Goal: Task Accomplishment & Management: Manage account settings

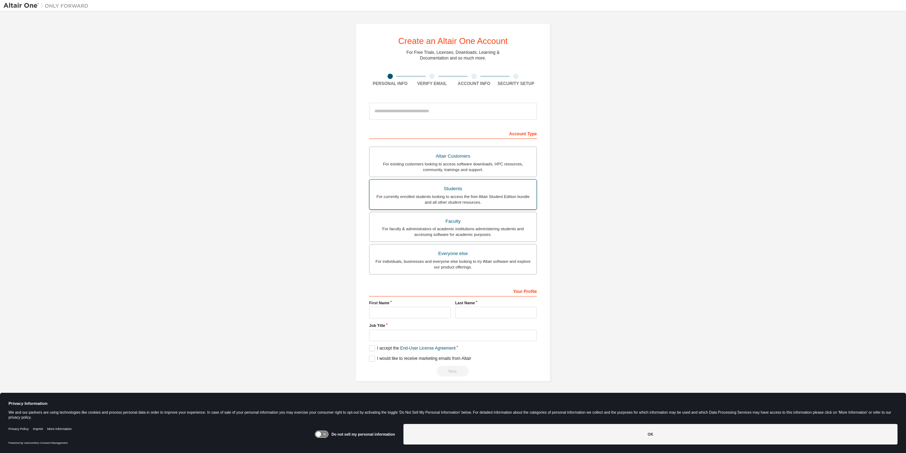
click at [429, 189] on div "Students" at bounding box center [453, 189] width 159 height 10
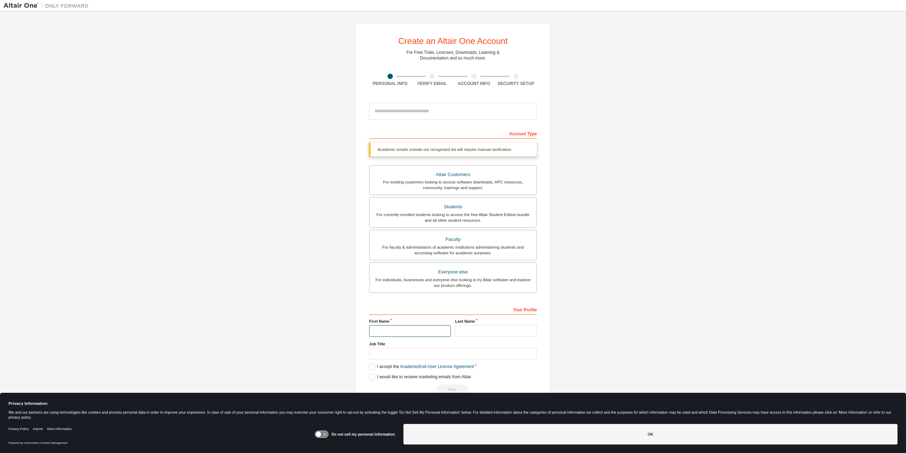
click at [402, 327] on input "text" at bounding box center [410, 331] width 82 height 12
type input "**********"
click at [477, 330] on input "text" at bounding box center [496, 331] width 82 height 12
type input "**********"
click at [416, 356] on input "text" at bounding box center [453, 354] width 168 height 12
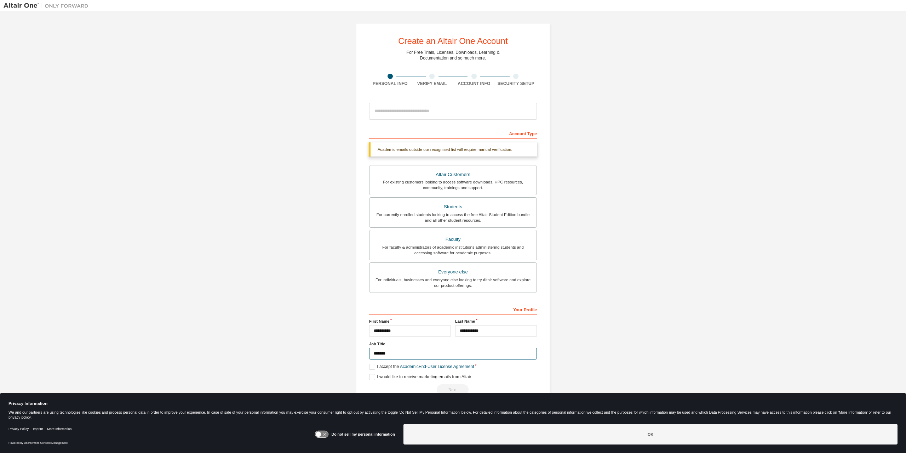
type input "*******"
click at [373, 365] on label "I accept the Academic End-User License Agreement" at bounding box center [421, 366] width 105 height 6
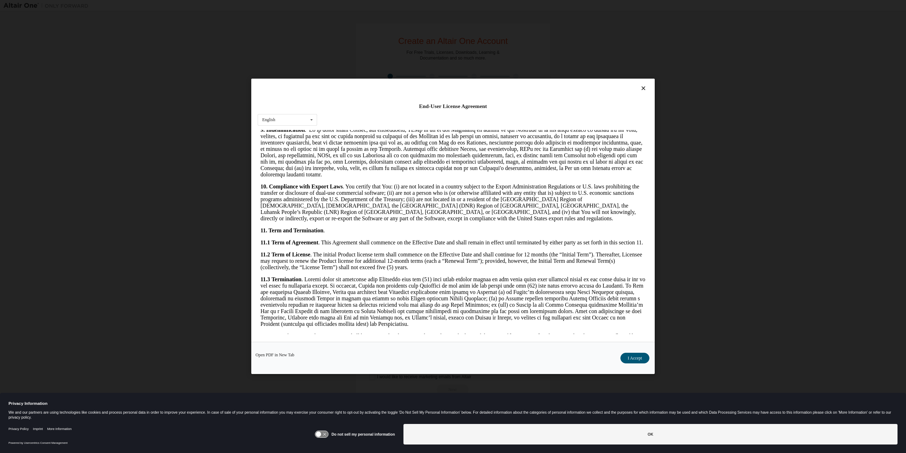
scroll to position [1009, 0]
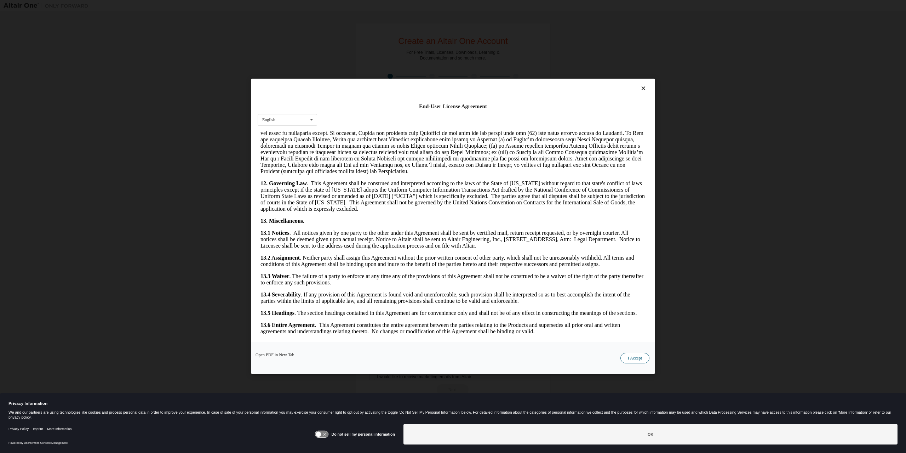
click at [636, 357] on button "I Accept" at bounding box center [634, 358] width 29 height 11
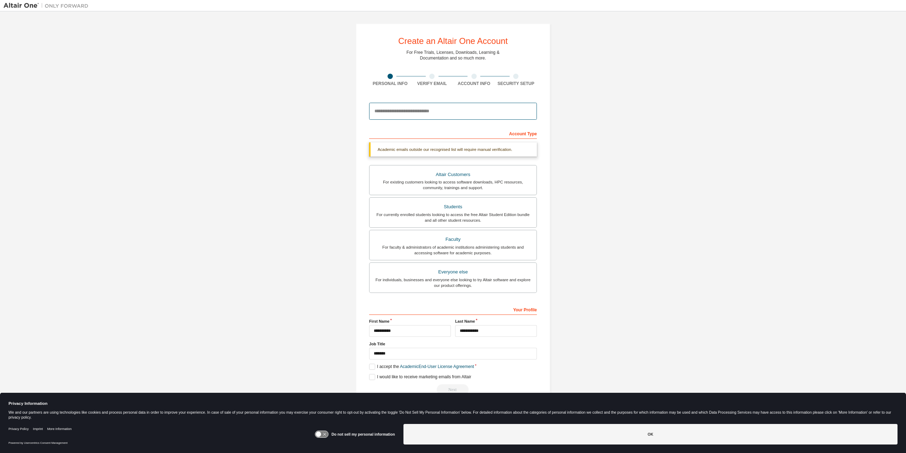
click at [407, 114] on input "email" at bounding box center [453, 111] width 168 height 17
type input "**********"
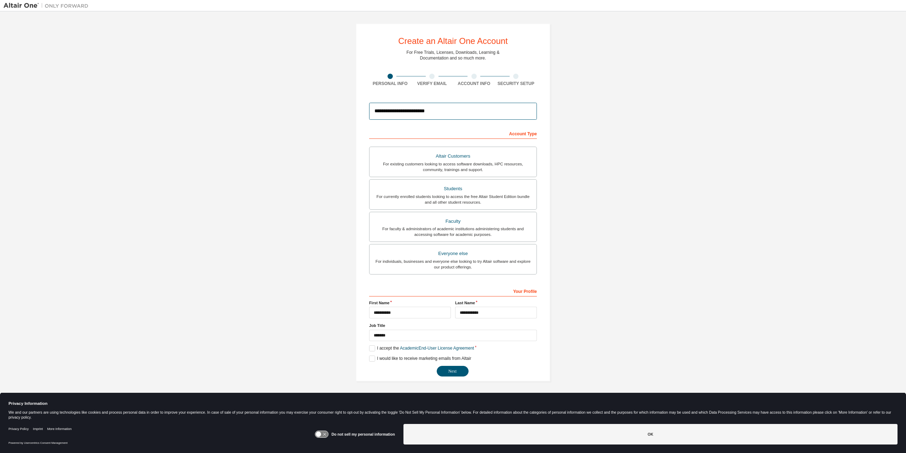
click at [434, 114] on input "**********" at bounding box center [453, 111] width 168 height 17
drag, startPoint x: 517, startPoint y: 133, endPoint x: 547, endPoint y: 132, distance: 30.1
click at [547, 132] on div "**********" at bounding box center [453, 202] width 195 height 358
click at [450, 376] on button "Next" at bounding box center [453, 371] width 32 height 11
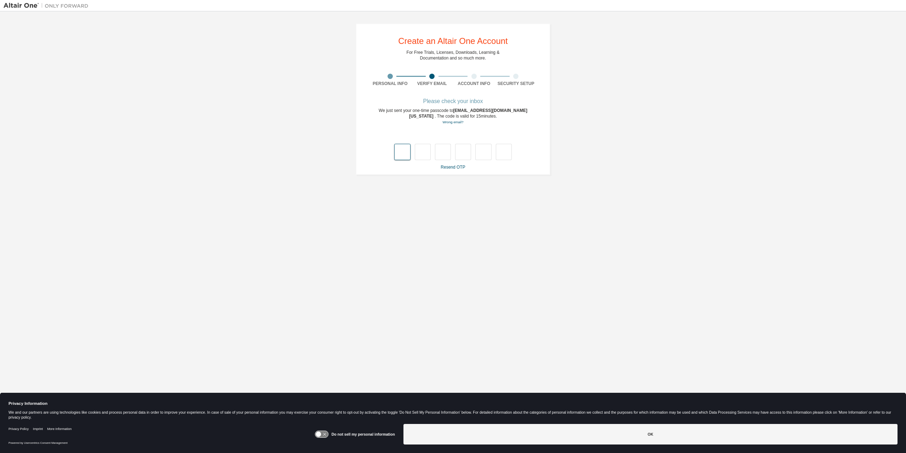
type input "*"
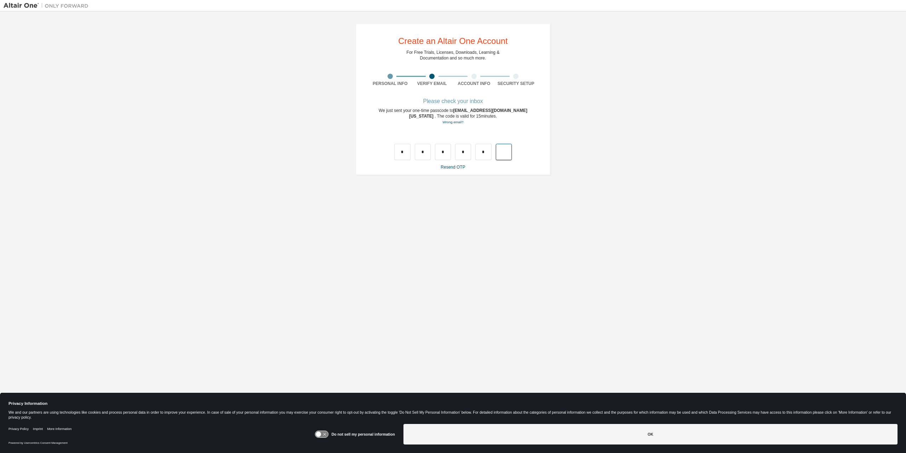
type input "*"
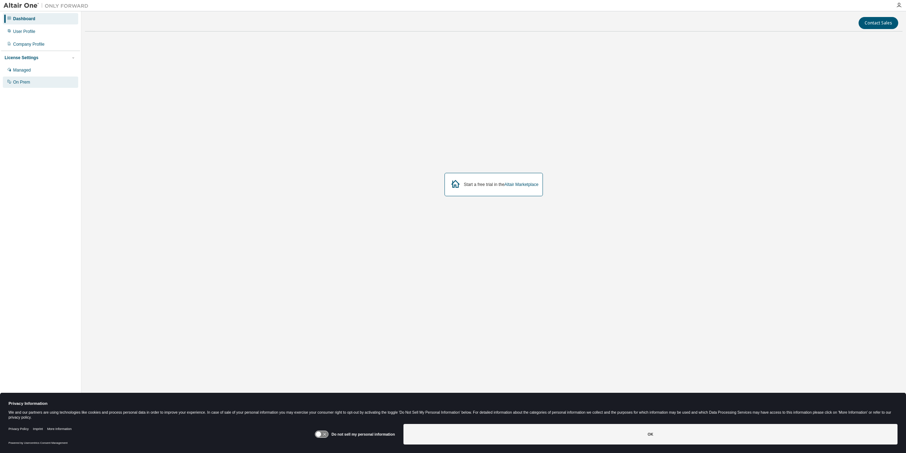
click at [35, 82] on div "On Prem" at bounding box center [40, 81] width 75 height 11
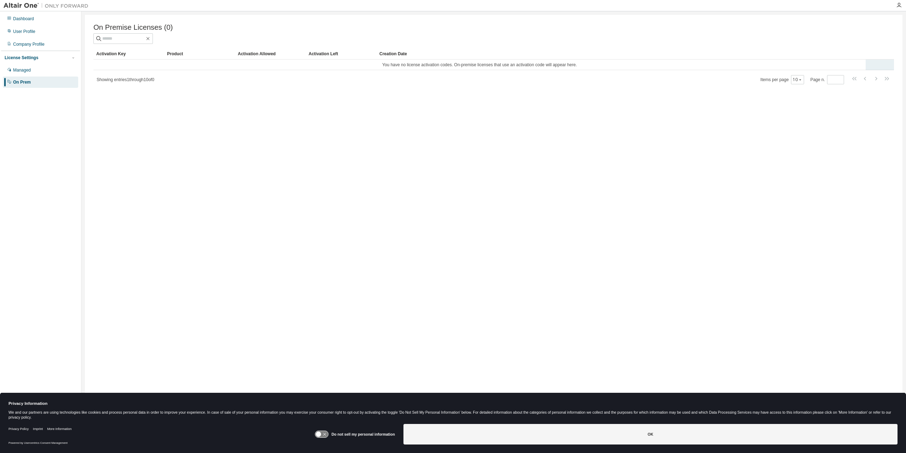
click at [456, 68] on td "You have no license activation codes. On-premise licenses that use an activatio…" at bounding box center [479, 64] width 772 height 11
click at [287, 124] on div "On Premise Licenses (0) Clear Load Save Save As Field Operator Value Select fil…" at bounding box center [494, 222] width 818 height 414
click at [28, 4] on img at bounding box center [48, 5] width 88 height 7
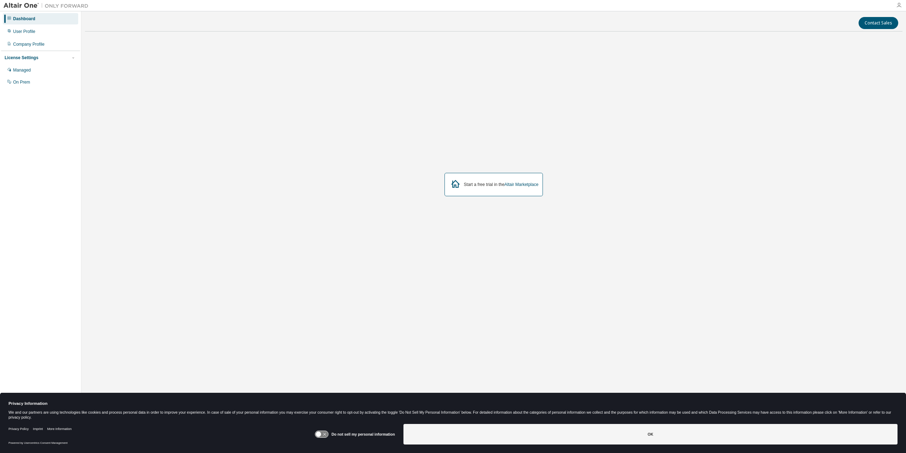
click at [900, 7] on icon "button" at bounding box center [899, 5] width 6 height 6
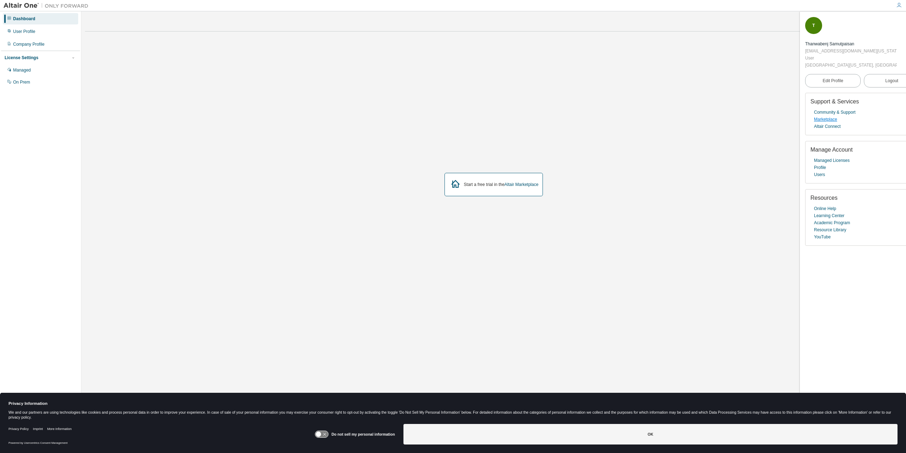
click at [830, 116] on link "Marketplace" at bounding box center [825, 119] width 23 height 7
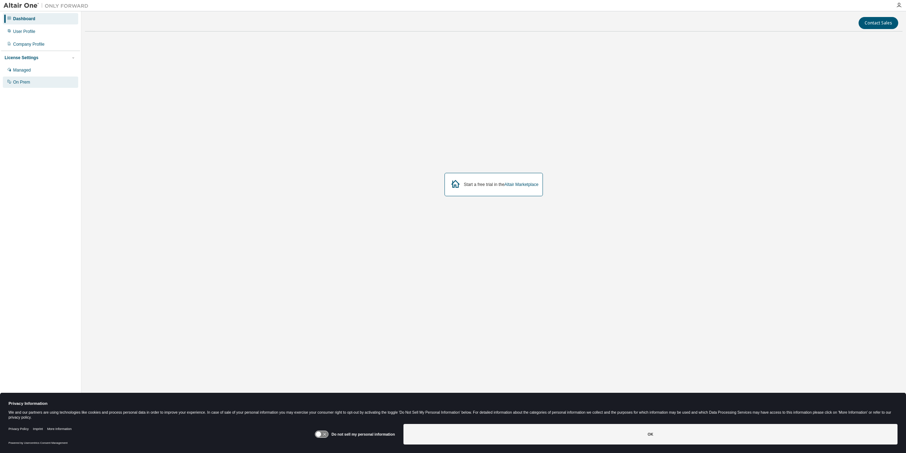
click at [35, 84] on div "On Prem" at bounding box center [40, 81] width 75 height 11
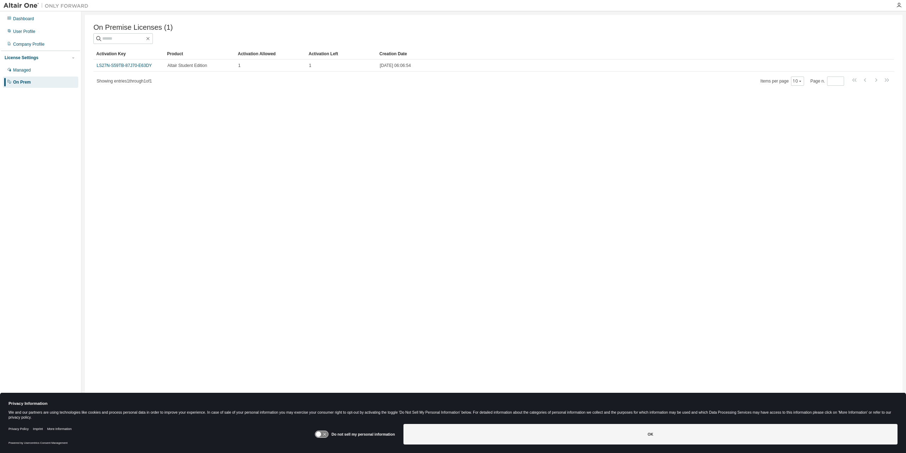
click at [34, 6] on img at bounding box center [48, 5] width 88 height 7
click at [321, 433] on icon at bounding box center [318, 433] width 5 height 5
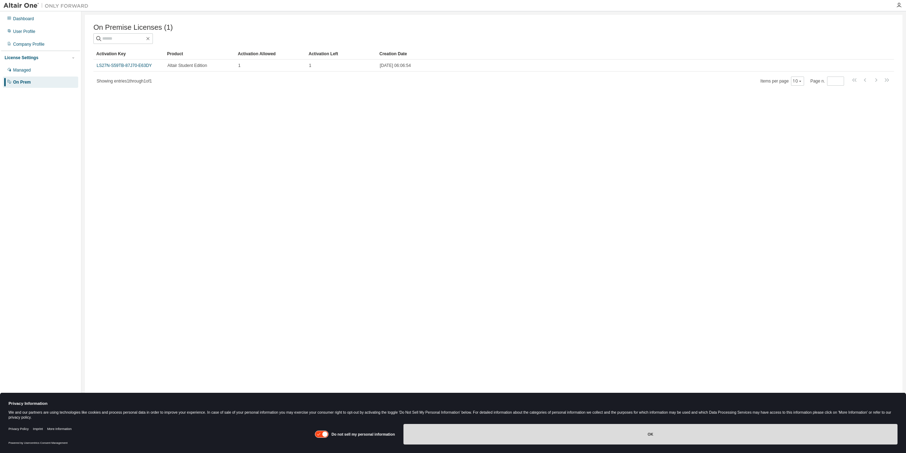
click at [599, 435] on button "OK" at bounding box center [650, 434] width 494 height 21
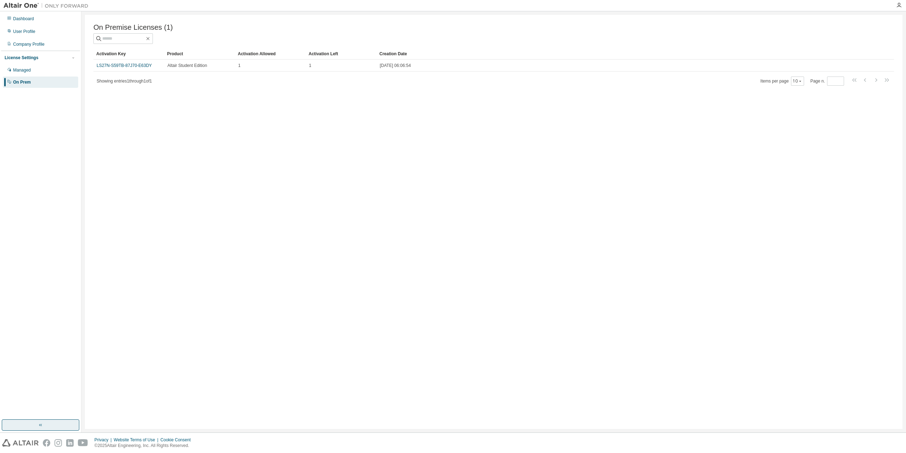
click at [38, 424] on icon "button" at bounding box center [41, 425] width 6 height 6
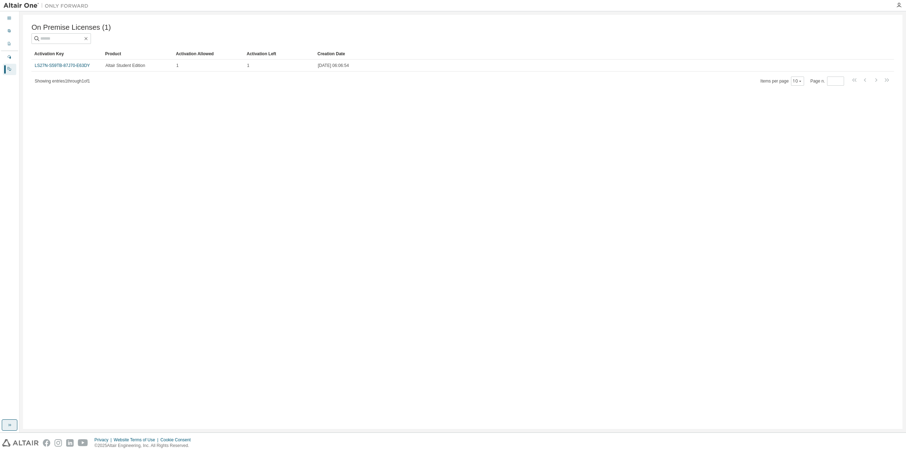
click at [6, 423] on button "button" at bounding box center [10, 424] width 16 height 11
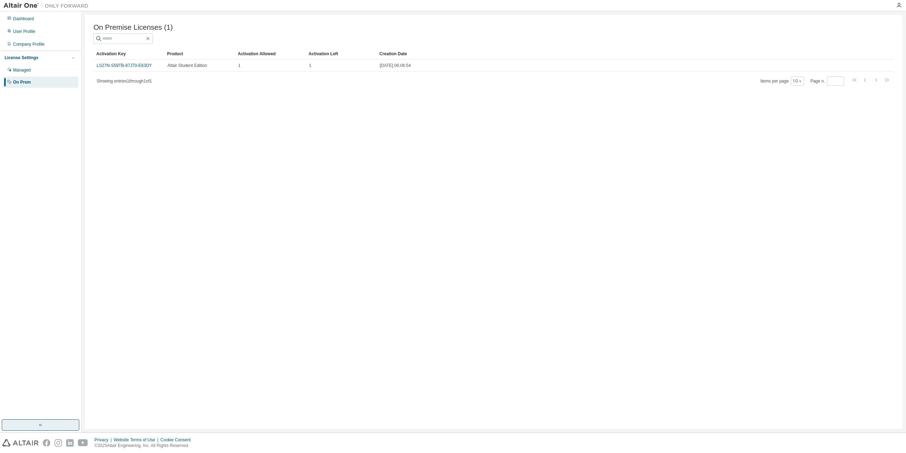
click at [6, 423] on button "button" at bounding box center [41, 424] width 78 height 11
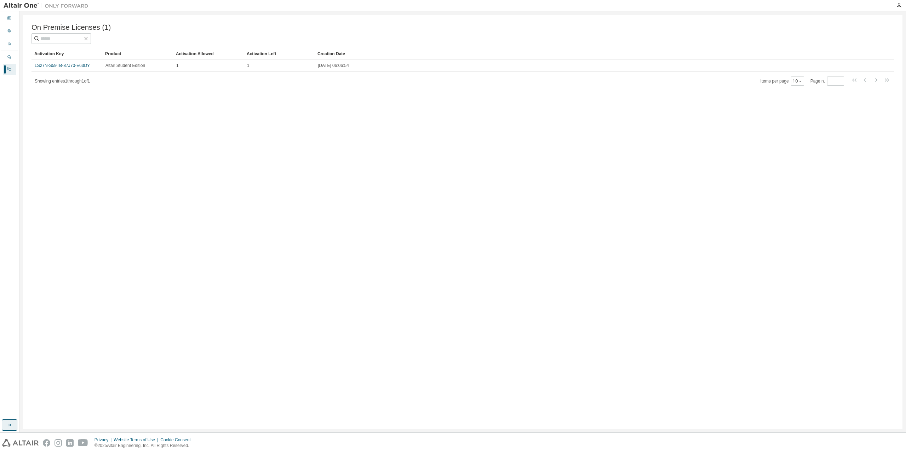
click at [6, 423] on button "button" at bounding box center [10, 424] width 16 height 11
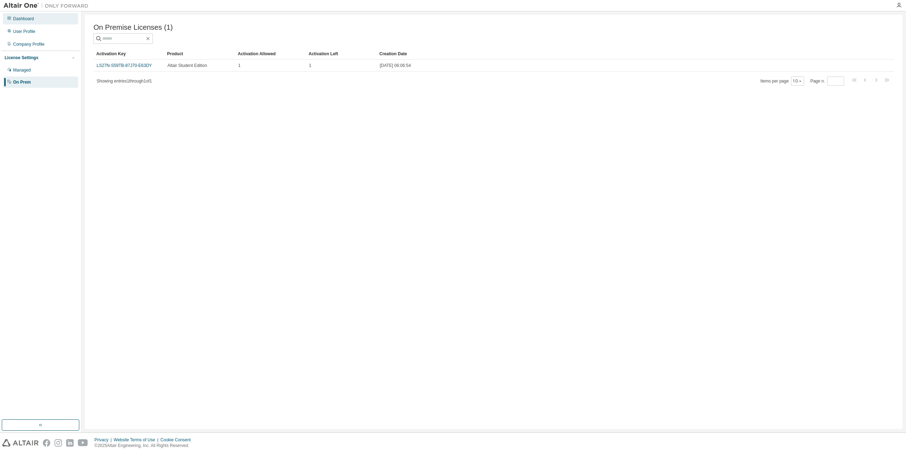
click at [40, 22] on div "Dashboard" at bounding box center [40, 18] width 75 height 11
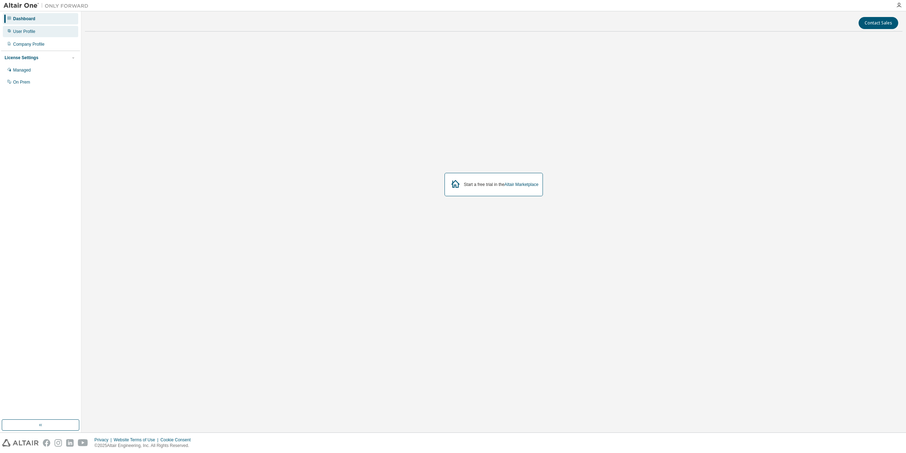
click at [35, 32] on div "User Profile" at bounding box center [40, 31] width 75 height 11
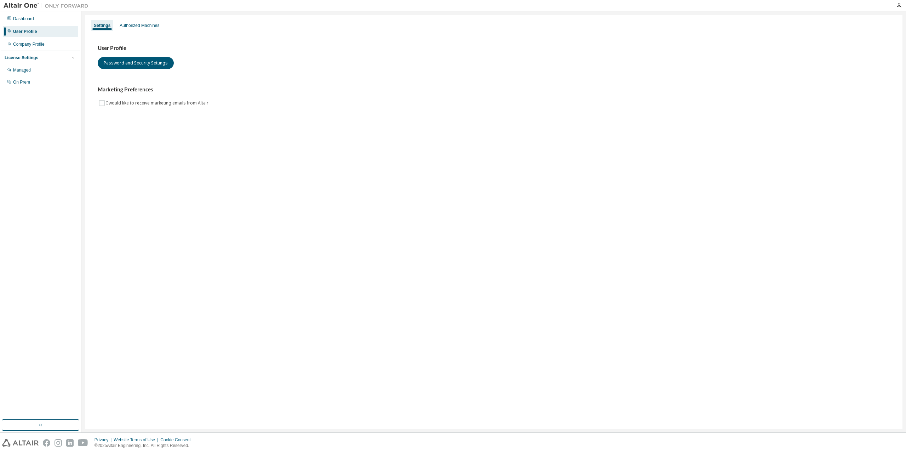
click at [22, 4] on img at bounding box center [48, 5] width 88 height 7
click at [39, 74] on div "Managed" at bounding box center [40, 69] width 75 height 11
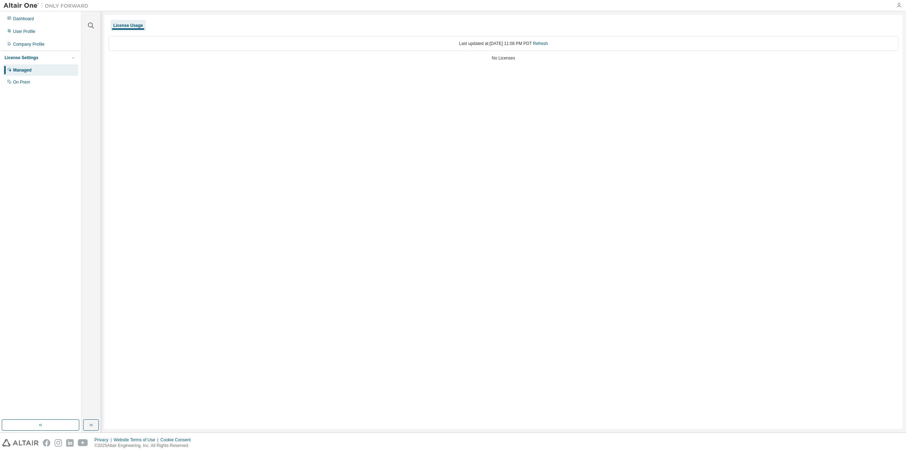
click at [899, 5] on icon "button" at bounding box center [899, 5] width 6 height 6
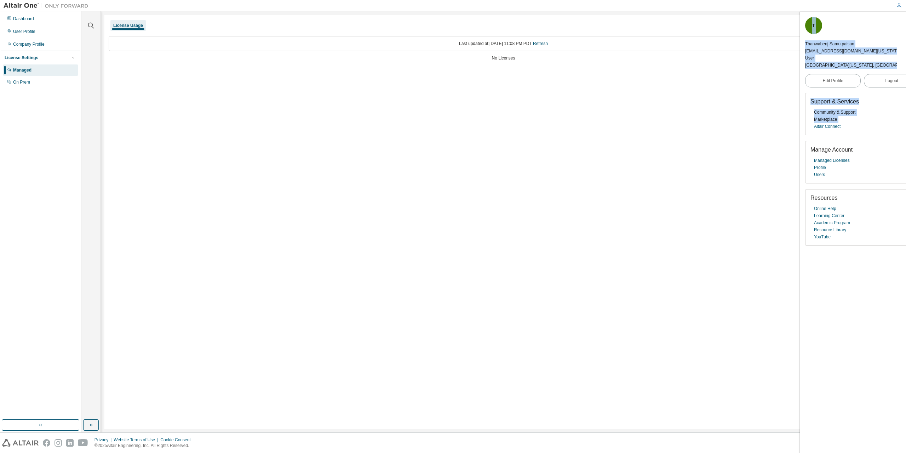
drag, startPoint x: 813, startPoint y: 29, endPoint x: 812, endPoint y: 111, distance: 82.1
click at [812, 111] on div "T Thanwabenj Samutpaisan [EMAIL_ADDRESS][DOMAIN_NAME][US_STATE] User [GEOGRAPHI…" at bounding box center [862, 232] width 125 height 441
click at [807, 117] on div "Support & Services Community & Support Marketplace Altair Connect Manage Accoun…" at bounding box center [862, 169] width 114 height 153
click at [827, 116] on link "Marketplace" at bounding box center [825, 119] width 23 height 7
